Goal: Book appointment/travel/reservation

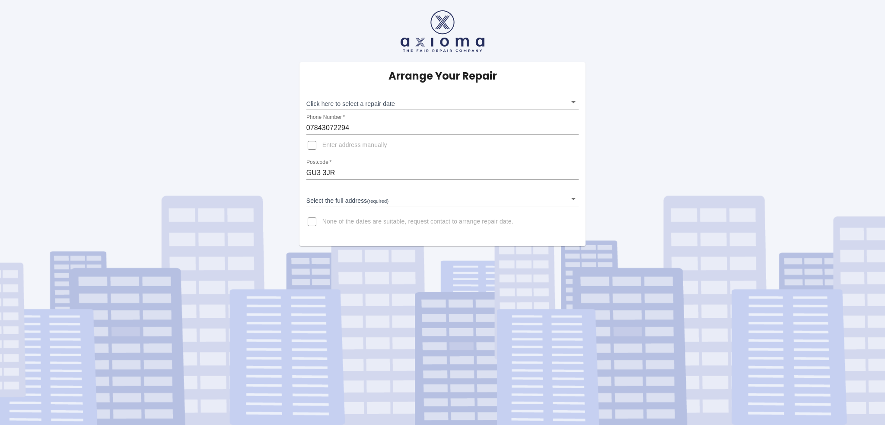
click at [574, 201] on body "Arrange Your Repair Click here to select a repair date ​ Phone Number   * 07843…" at bounding box center [442, 212] width 885 height 425
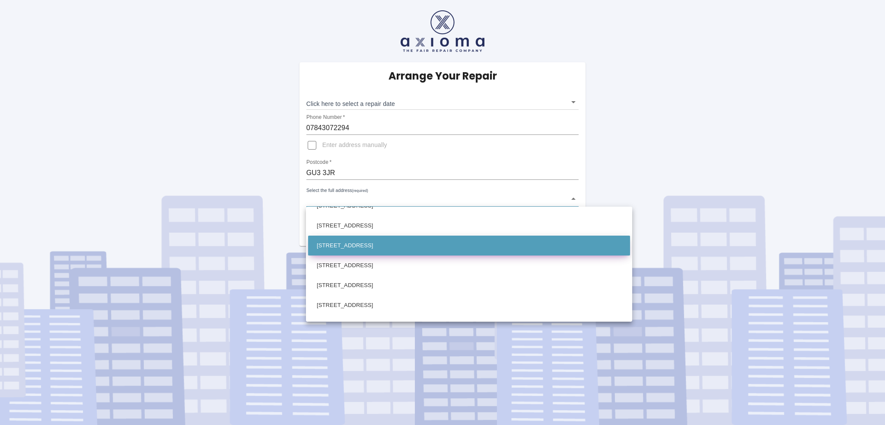
scroll to position [130, 0]
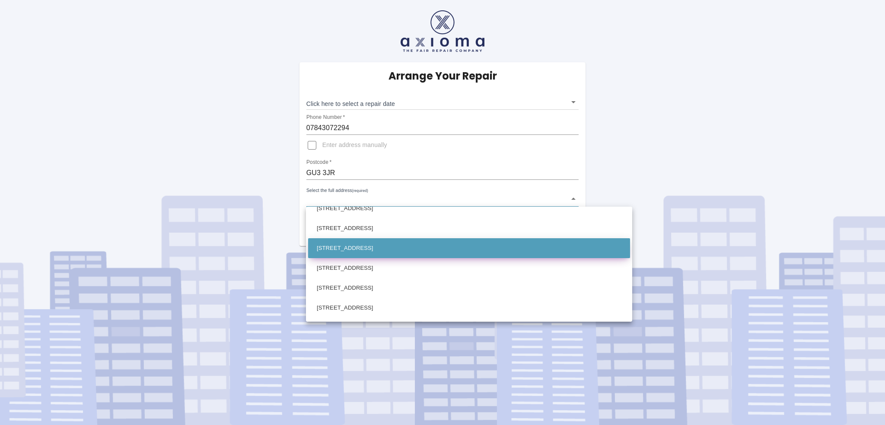
click at [439, 250] on li "[STREET_ADDRESS]" at bounding box center [469, 248] width 322 height 20
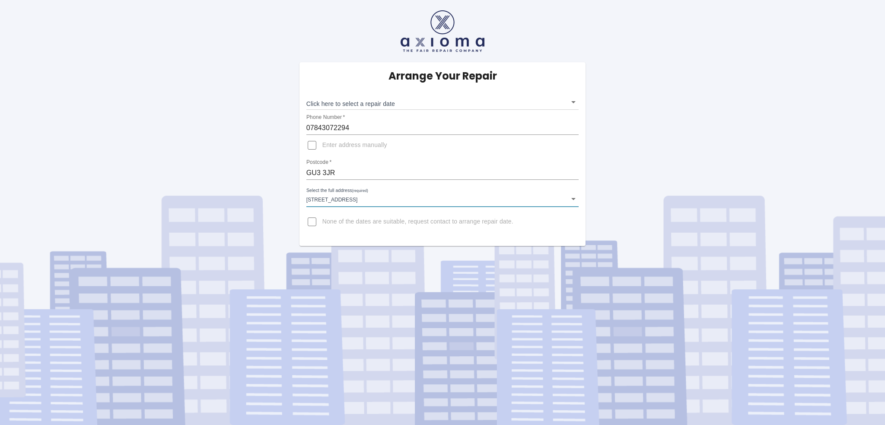
type input "[STREET_ADDRESS]"
click at [575, 103] on body "Arrange Your Repair Click here to select a repair date ​ Phone Number   * 07843…" at bounding box center [442, 212] width 885 height 425
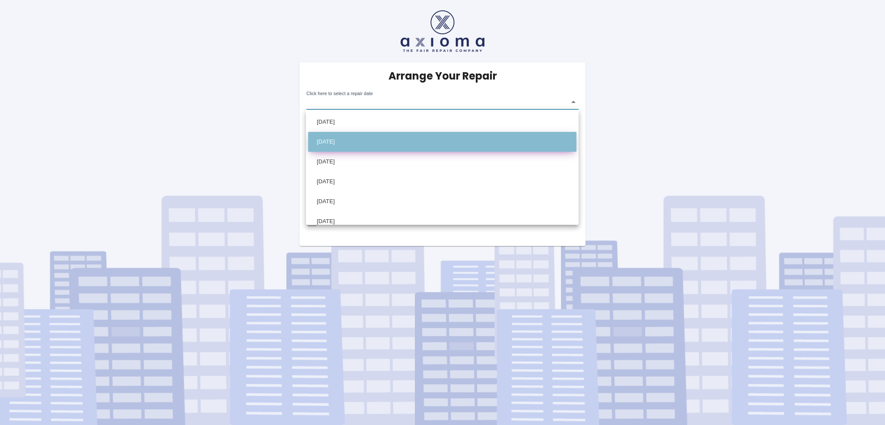
click at [442, 145] on li "[DATE]" at bounding box center [442, 142] width 268 height 20
type input "[DATE]T00:00:00.000Z"
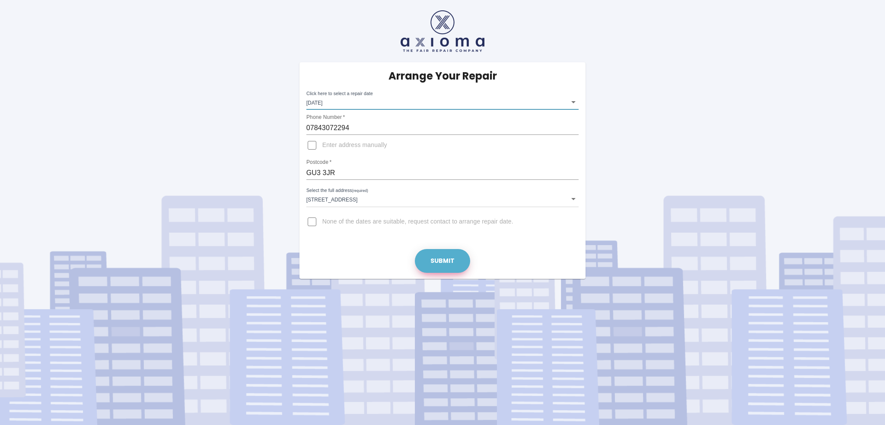
click at [436, 258] on button "Submit" at bounding box center [442, 261] width 55 height 24
